Goal: Communication & Community: Share content

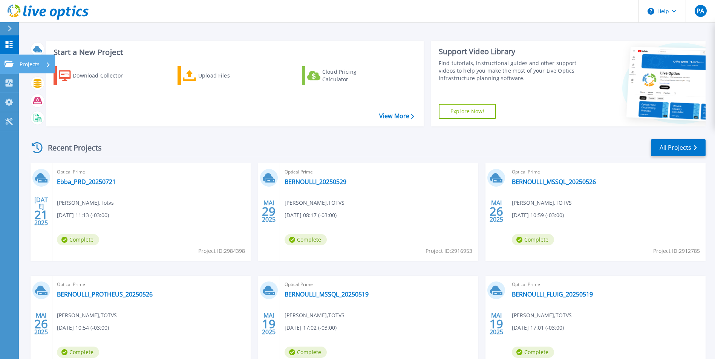
click at [7, 67] on icon at bounding box center [9, 64] width 9 height 6
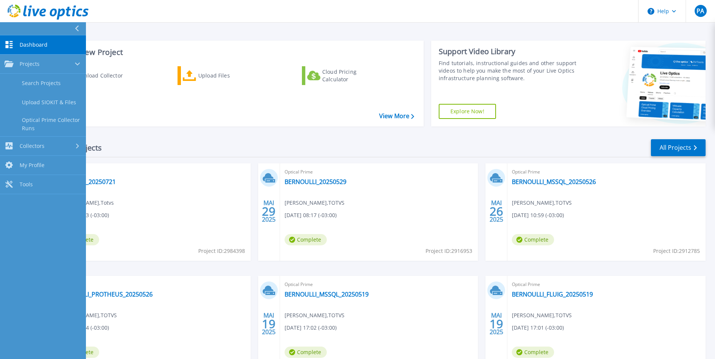
click at [22, 41] on link "Dashboard Dashboard" at bounding box center [43, 44] width 86 height 19
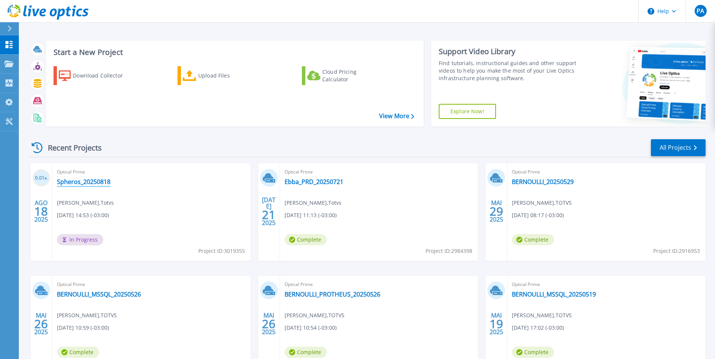
click at [90, 185] on link "Spheros_20250818" at bounding box center [84, 182] width 54 height 8
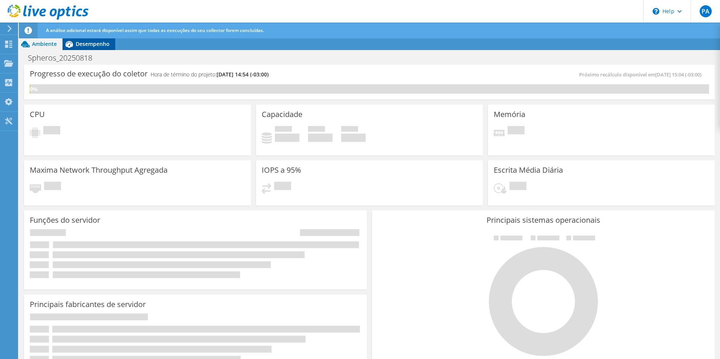
drag, startPoint x: 80, startPoint y: 46, endPoint x: 95, endPoint y: 47, distance: 15.5
click at [79, 46] on span "Desempenho" at bounding box center [93, 43] width 34 height 7
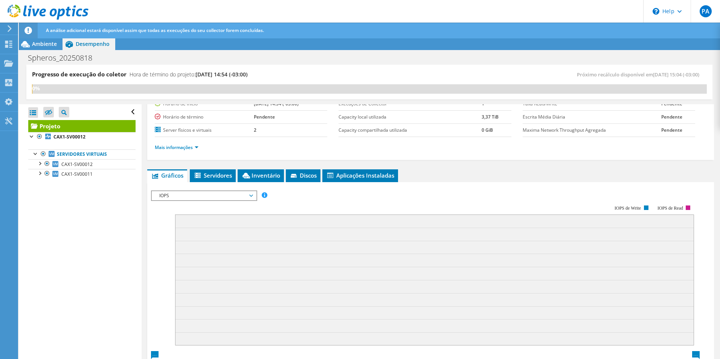
scroll to position [75, 0]
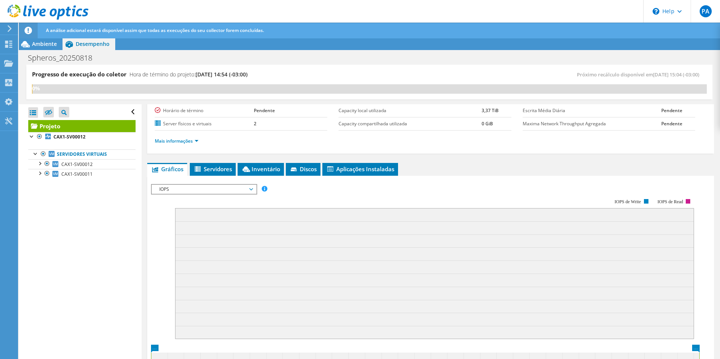
drag, startPoint x: 247, startPoint y: 191, endPoint x: 238, endPoint y: 193, distance: 9.3
click at [247, 191] on span "IOPS" at bounding box center [204, 189] width 97 height 9
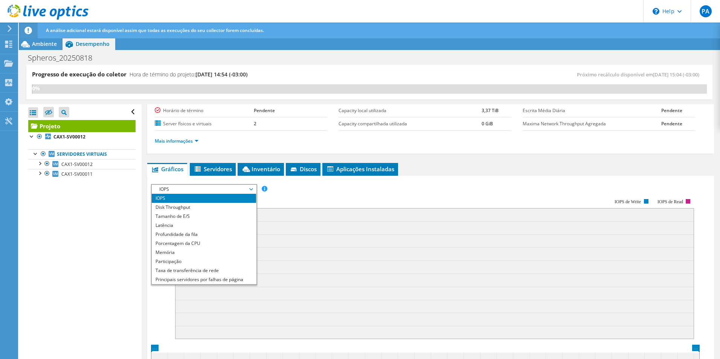
click at [517, 194] on rect at bounding box center [422, 264] width 543 height 151
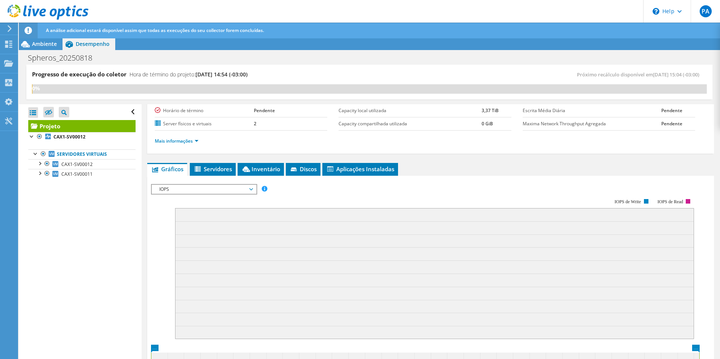
scroll to position [0, 0]
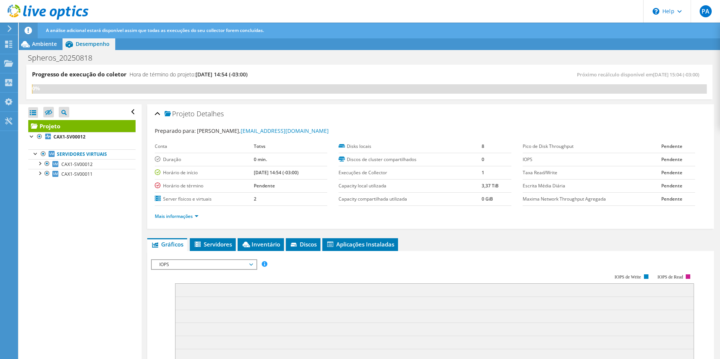
click at [207, 75] on span "[DATE] 14:54 (-03:00)" at bounding box center [222, 74] width 52 height 7
click at [345, 125] on div "Preparado para: Paulo Aguiar, paulo.aguiar@totvs.com.br Conta Totvs Duração 0 m…" at bounding box center [431, 174] width 552 height 105
click at [35, 43] on span "Ambiente" at bounding box center [44, 43] width 25 height 7
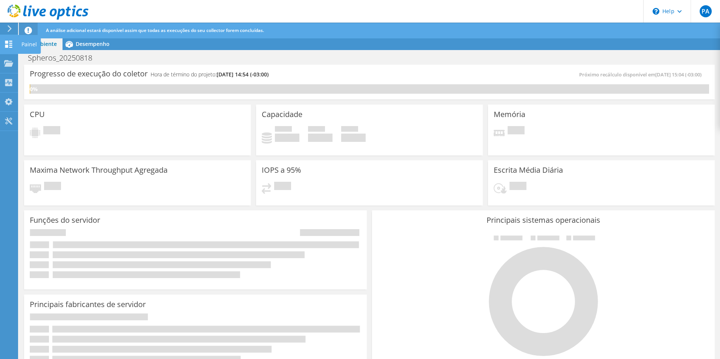
click at [9, 46] on icon at bounding box center [8, 44] width 9 height 7
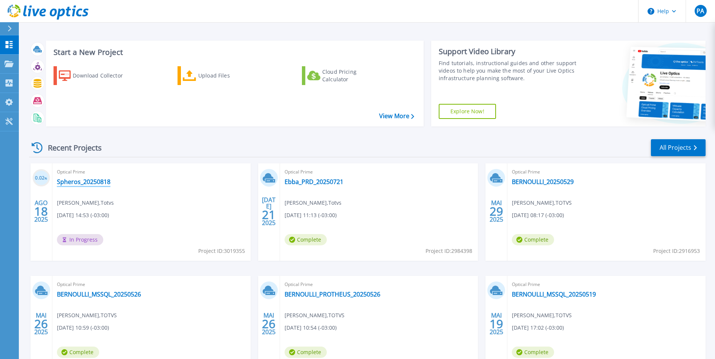
click at [73, 179] on link "Spheros_20250818" at bounding box center [84, 182] width 54 height 8
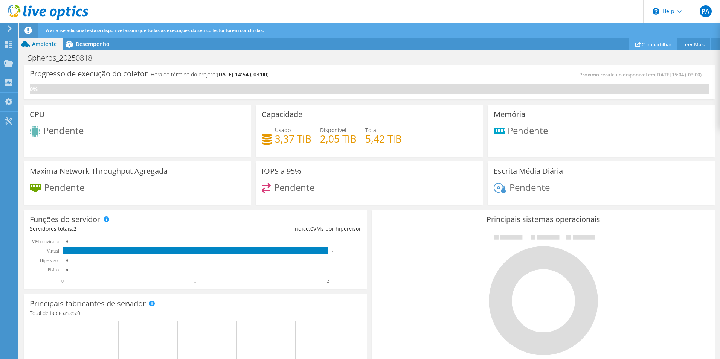
click at [651, 45] on link "Compartilhar" at bounding box center [654, 44] width 48 height 12
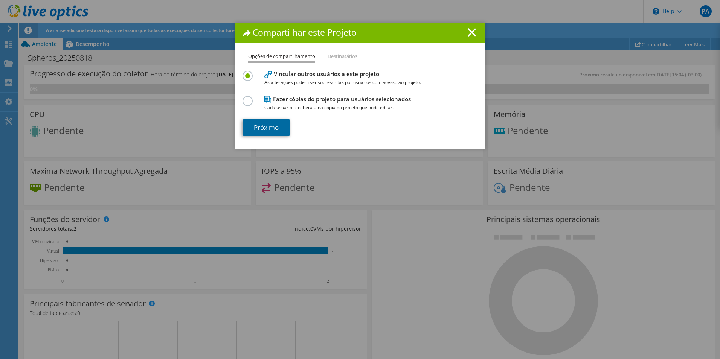
click at [270, 127] on link "Próximo" at bounding box center [266, 127] width 47 height 17
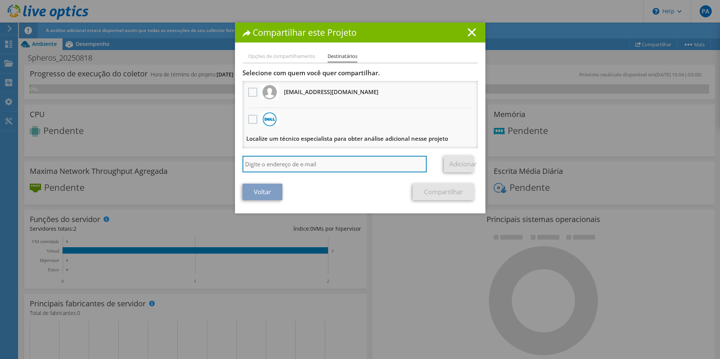
click at [252, 164] on input "search" at bounding box center [335, 164] width 185 height 17
type input "andre.lravanello@totvs.com.br"
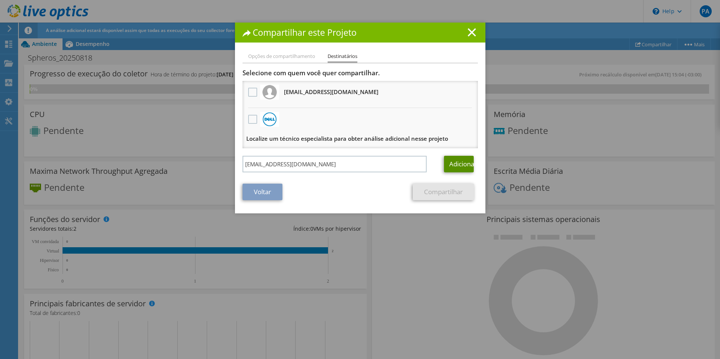
click at [465, 162] on link "Adicionar" at bounding box center [459, 164] width 30 height 17
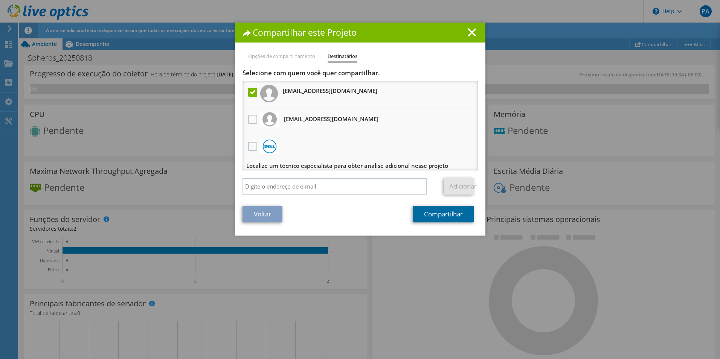
click at [440, 213] on link "Compartilhar" at bounding box center [443, 214] width 61 height 17
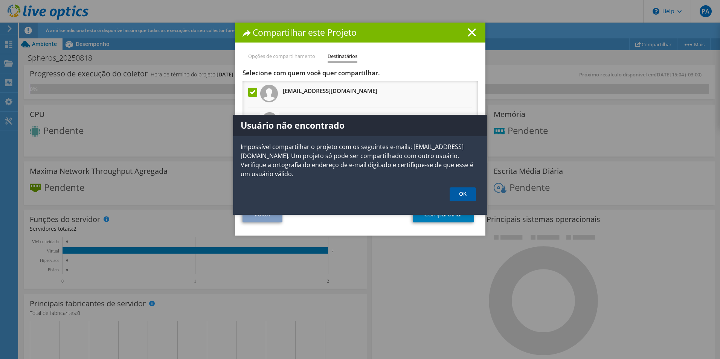
click at [466, 194] on link "OK" at bounding box center [463, 195] width 26 height 14
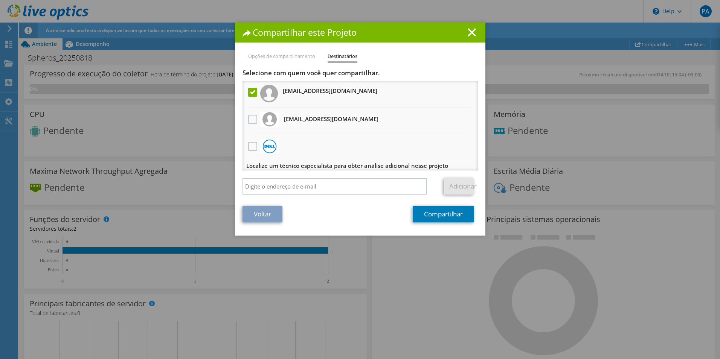
click at [459, 38] on div "Compartilhar este Projeto" at bounding box center [360, 33] width 251 height 20
click at [469, 30] on icon at bounding box center [472, 32] width 8 height 8
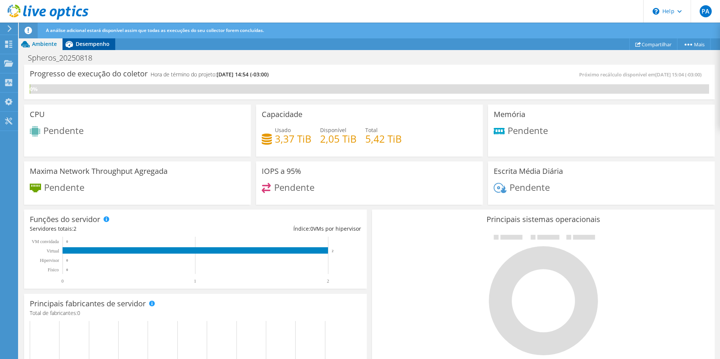
click at [84, 47] on span "Desempenho" at bounding box center [93, 43] width 34 height 7
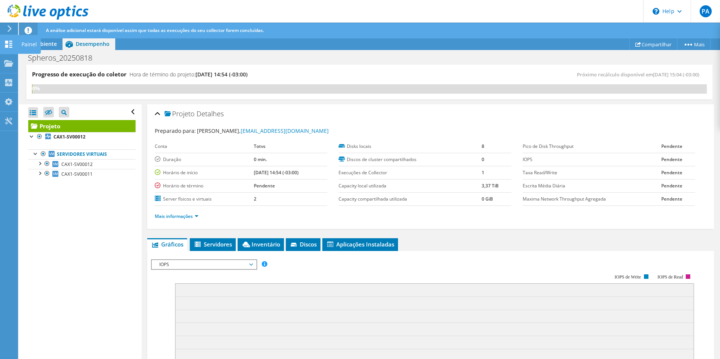
click at [29, 45] on div "Painel" at bounding box center [29, 44] width 23 height 19
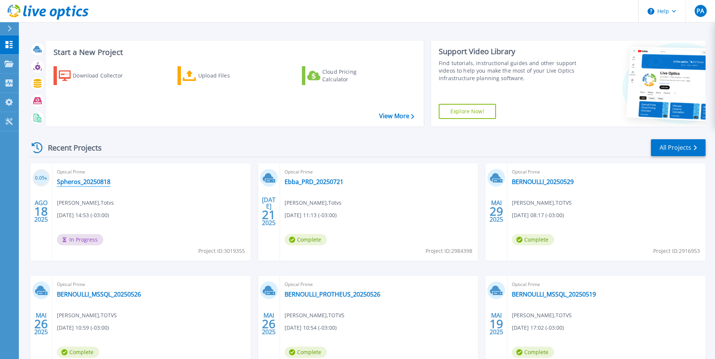
click at [87, 181] on link "Spheros_20250818" at bounding box center [84, 182] width 54 height 8
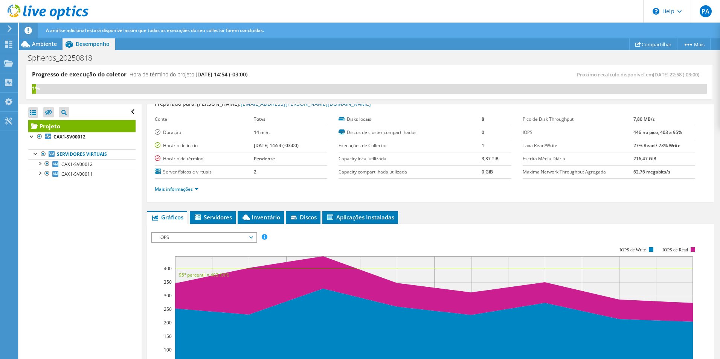
scroll to position [38, 0]
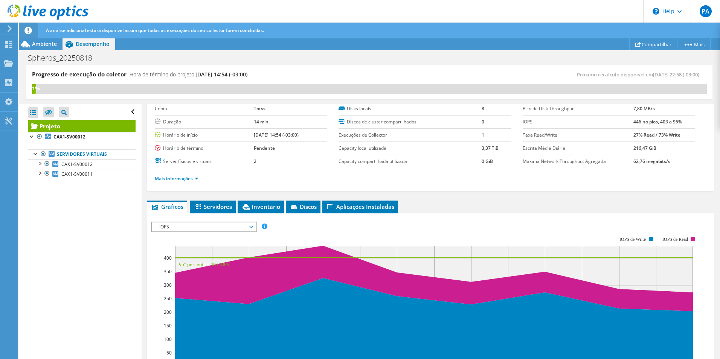
click at [207, 230] on span "IOPS" at bounding box center [204, 227] width 97 height 9
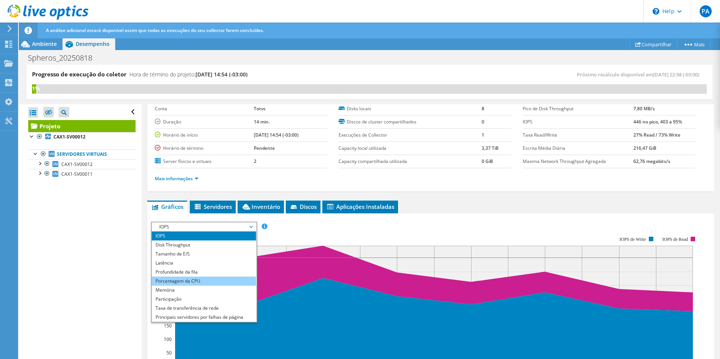
click at [201, 280] on li "Porcentagem da CPU" at bounding box center [204, 281] width 104 height 9
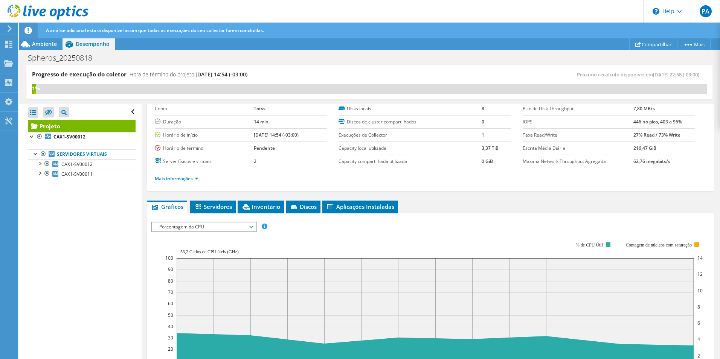
scroll to position [75, 0]
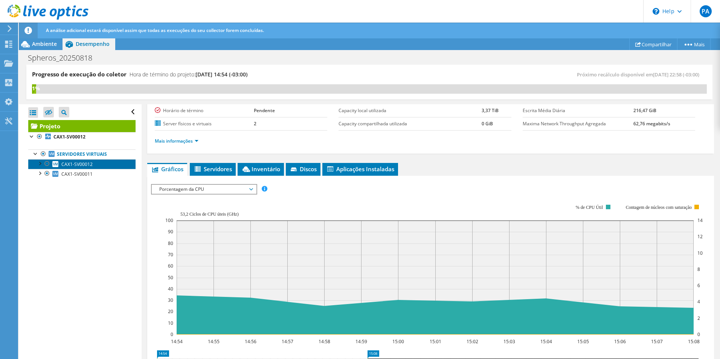
click at [66, 165] on span "CAX1-SV00012" at bounding box center [76, 164] width 31 height 6
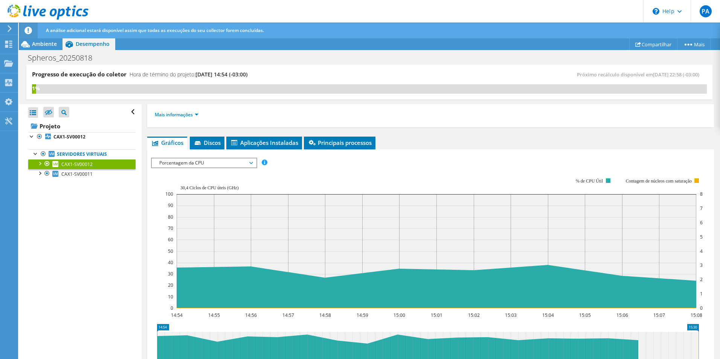
drag, startPoint x: 369, startPoint y: 341, endPoint x: 722, endPoint y: 356, distance: 353.4
click at [720, 356] on html "PA Usuário Final [PERSON_NAME] [PERSON_NAME][EMAIL_ADDRESS][DOMAIN_NAME] Totvs …" at bounding box center [360, 179] width 720 height 359
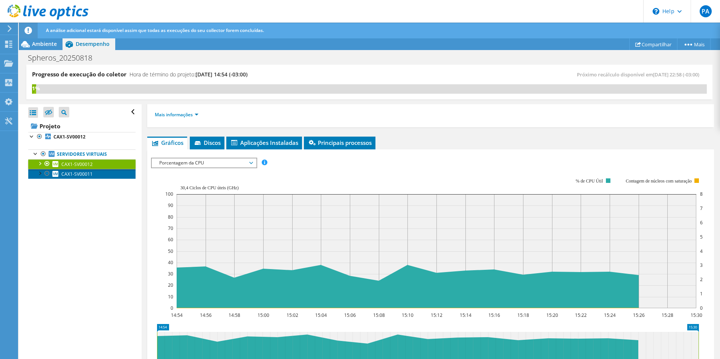
click at [75, 176] on span "CAX1-SV00011" at bounding box center [76, 174] width 31 height 6
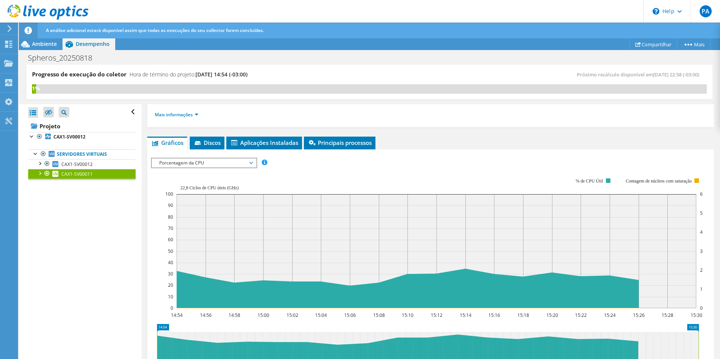
click at [193, 161] on span "Porcentagem da CPU" at bounding box center [204, 163] width 97 height 9
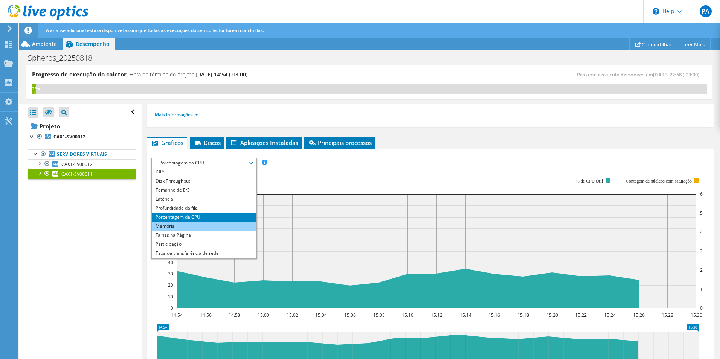
click at [204, 228] on li "Memória" at bounding box center [204, 226] width 104 height 9
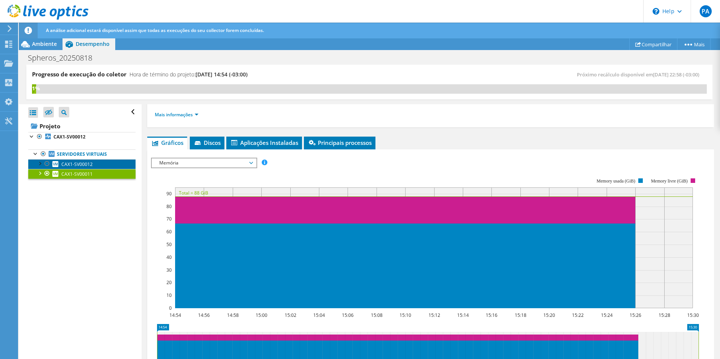
click at [89, 167] on span "CAX1-SV00012" at bounding box center [76, 164] width 31 height 6
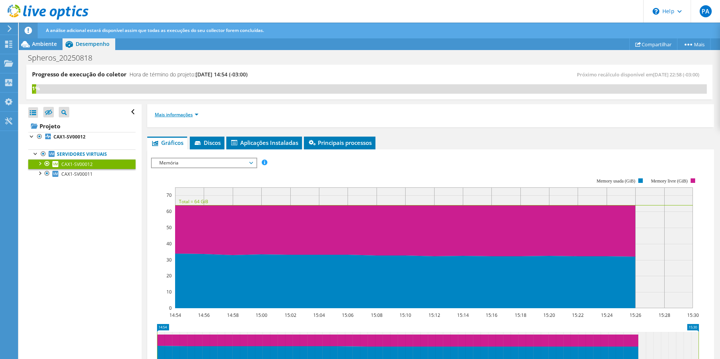
click at [182, 114] on link "Mais informações" at bounding box center [177, 115] width 44 height 6
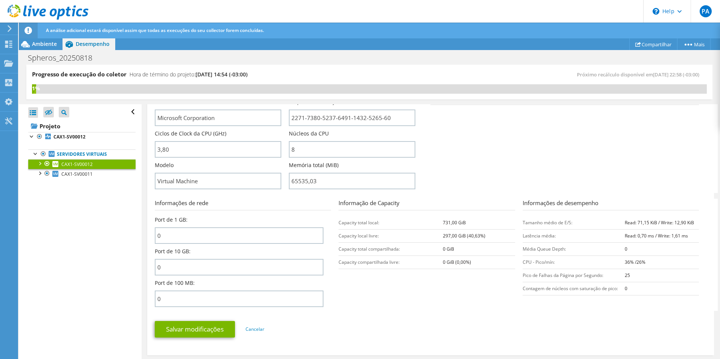
scroll to position [226, 0]
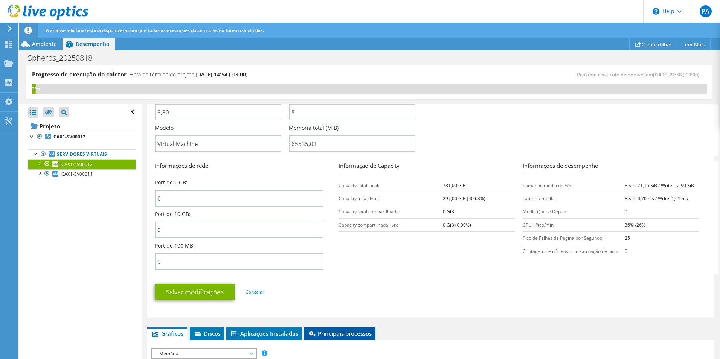
click at [344, 335] on span "Principais processos" at bounding box center [340, 334] width 64 height 8
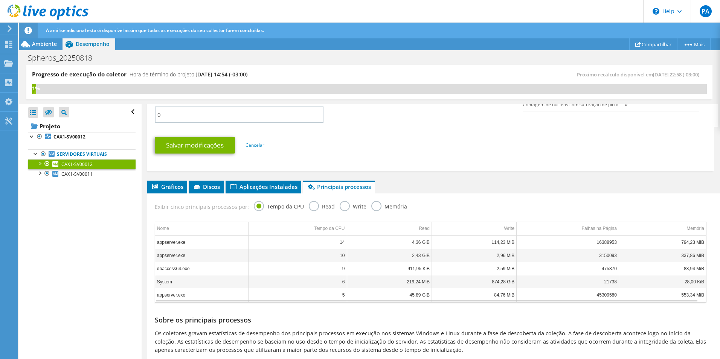
scroll to position [377, 0]
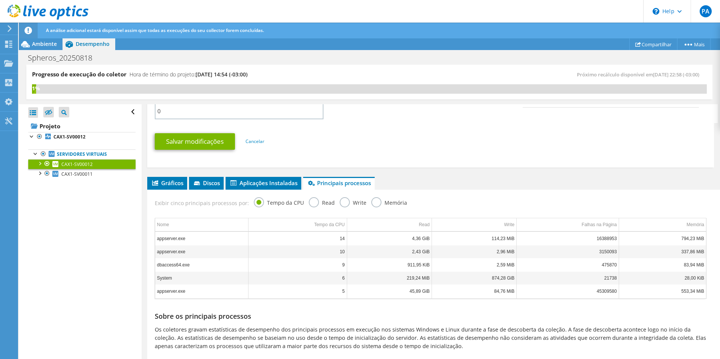
click at [375, 205] on label "Memória" at bounding box center [390, 201] width 36 height 9
click at [0, 0] on input "Memória" at bounding box center [0, 0] width 0 height 0
click at [255, 189] on li "Aplicações Instaladas" at bounding box center [264, 183] width 76 height 13
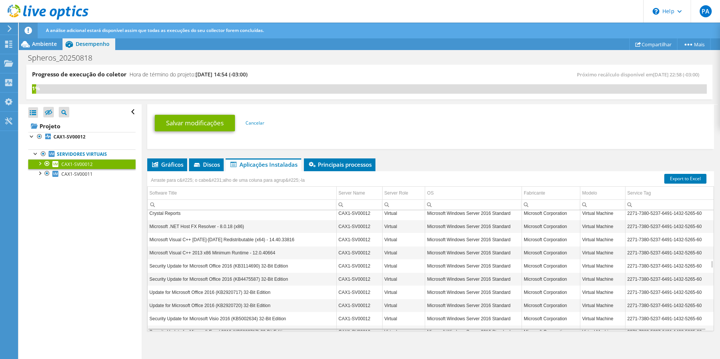
scroll to position [814, 0]
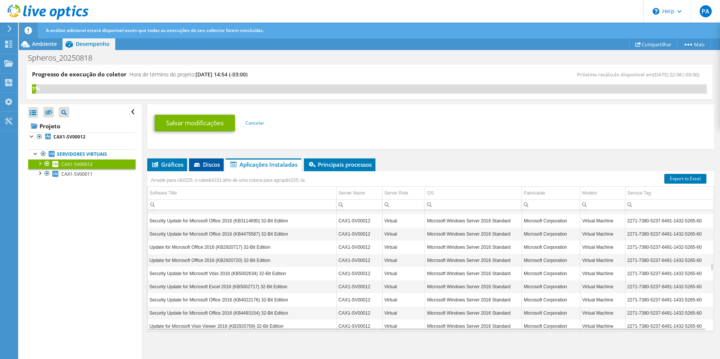
click at [205, 164] on span "Discos" at bounding box center [206, 165] width 27 height 8
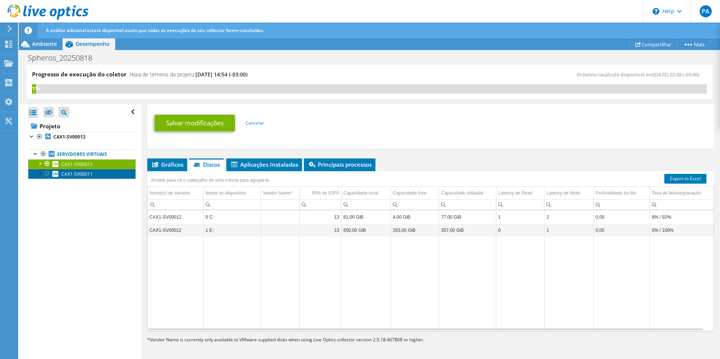
click at [92, 176] on span "CAX1-SV00011" at bounding box center [76, 174] width 31 height 6
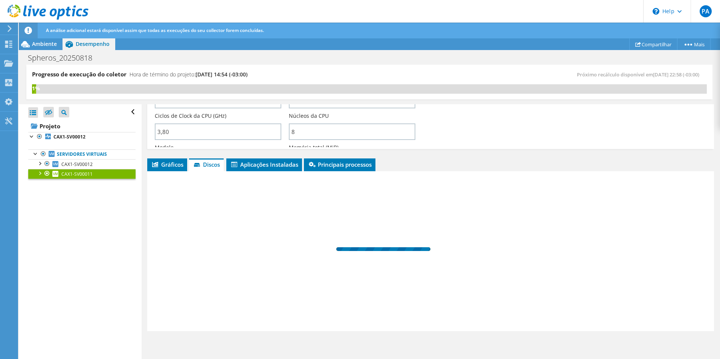
scroll to position [54, 0]
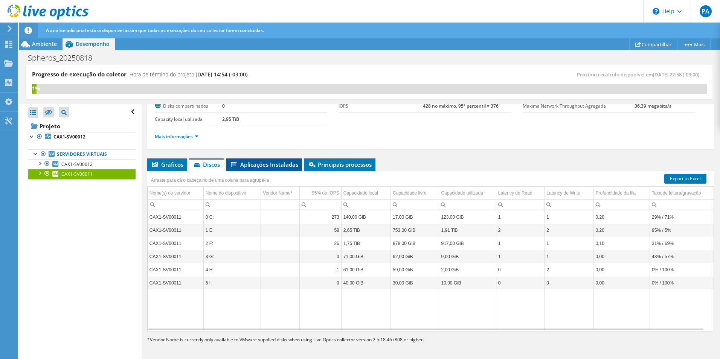
click at [273, 165] on span "Aplicações Instaladas" at bounding box center [264, 165] width 68 height 8
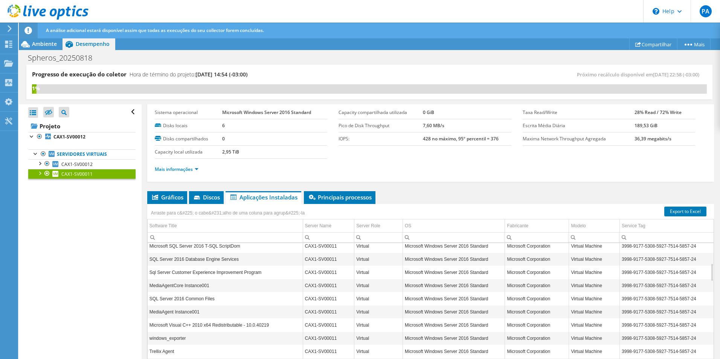
scroll to position [0, 0]
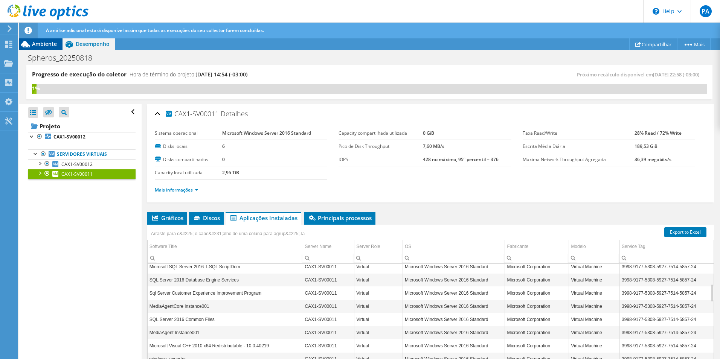
click at [48, 44] on span "Ambiente" at bounding box center [44, 43] width 25 height 7
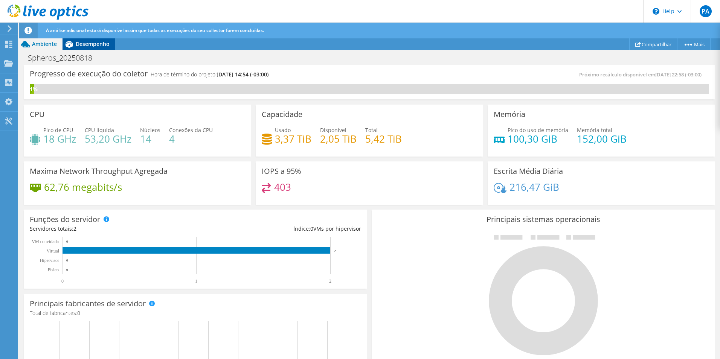
click at [91, 42] on span "Desempenho" at bounding box center [93, 43] width 34 height 7
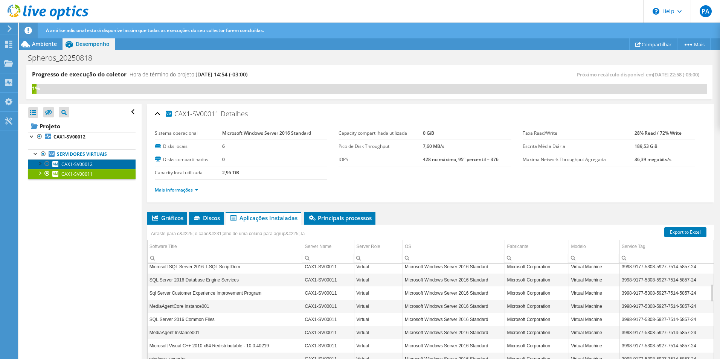
click at [81, 164] on span "CAX1-SV00012" at bounding box center [76, 164] width 31 height 6
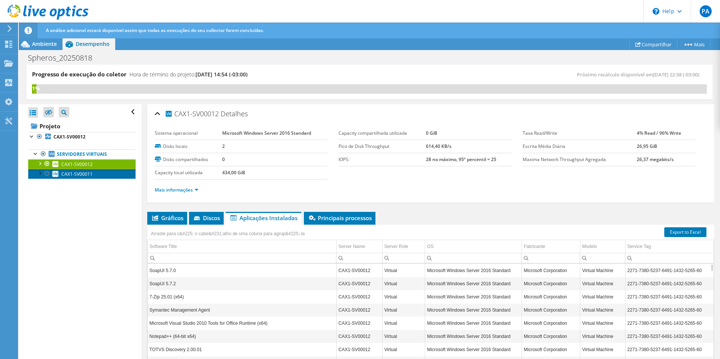
click at [81, 174] on span "CAX1-SV00011" at bounding box center [76, 174] width 31 height 6
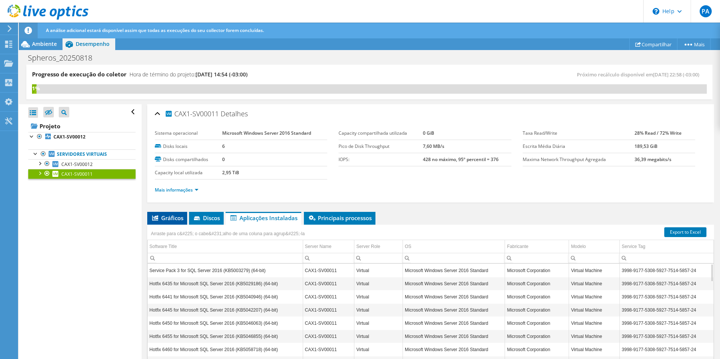
click at [174, 219] on span "Gráficos" at bounding box center [167, 218] width 32 height 8
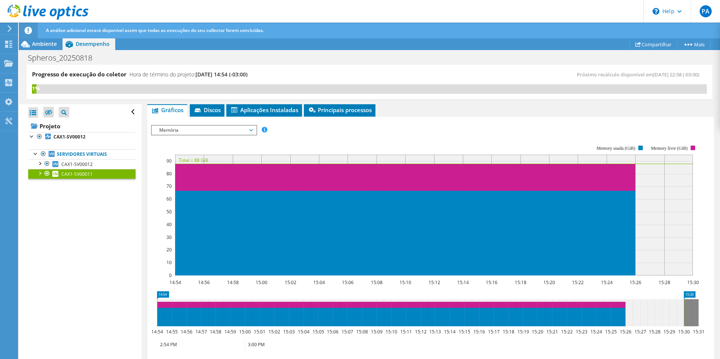
scroll to position [151, 0]
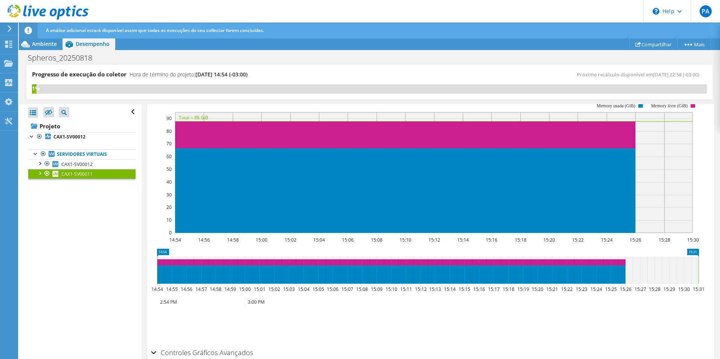
drag, startPoint x: 685, startPoint y: 265, endPoint x: 706, endPoint y: 265, distance: 21.5
click at [706, 265] on section "IOPS Disk Throughput Tamanho de E/S Latência Profundidade da fila Porcentagem d…" at bounding box center [430, 229] width 567 height 310
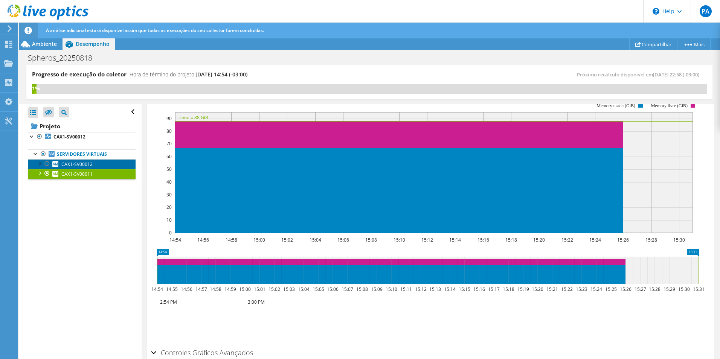
click at [83, 165] on span "CAX1-SV00012" at bounding box center [76, 164] width 31 height 6
